Goal: Download file/media

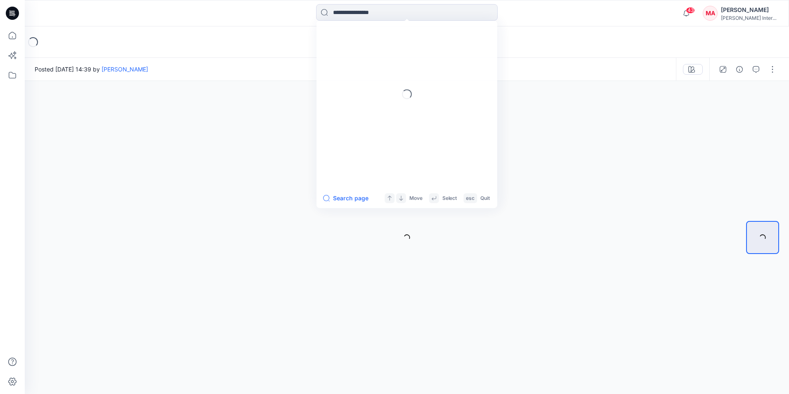
click at [343, 15] on input at bounding box center [407, 12] width 182 height 17
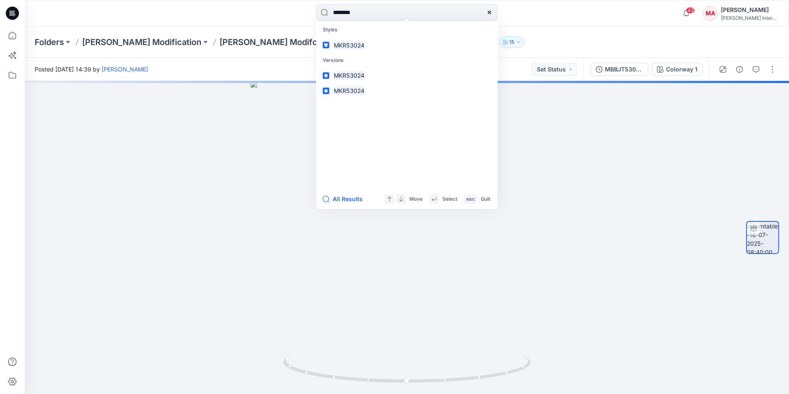
type input "********"
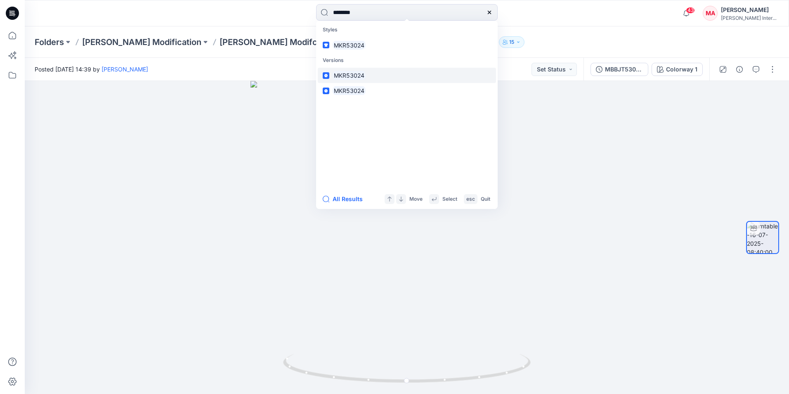
click at [376, 76] on link "MKR53024" at bounding box center [407, 75] width 178 height 15
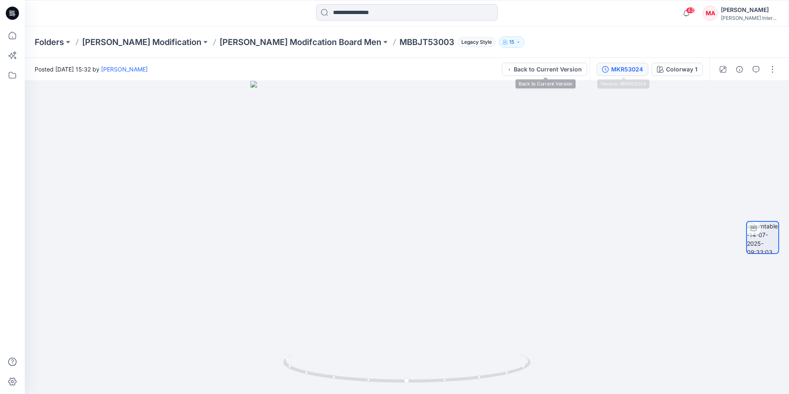
click at [618, 65] on div "MKR53024" at bounding box center [627, 69] width 32 height 9
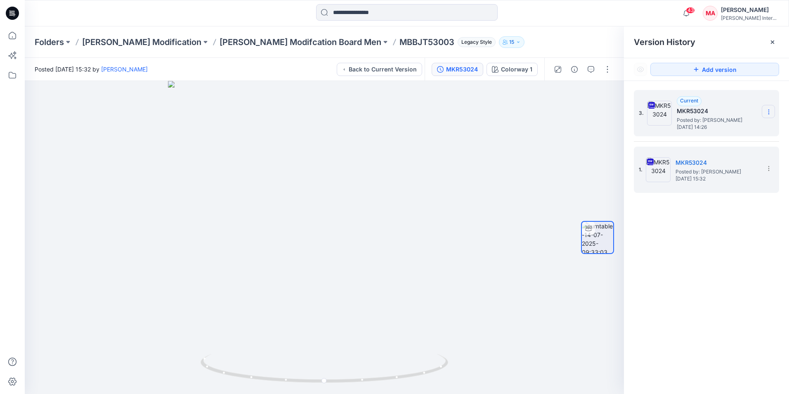
click at [768, 110] on icon at bounding box center [769, 112] width 7 height 7
click at [710, 127] on span "Download Source BW File" at bounding box center [727, 128] width 69 height 10
click at [658, 113] on img at bounding box center [659, 113] width 25 height 25
